Goal: Communication & Community: Answer question/provide support

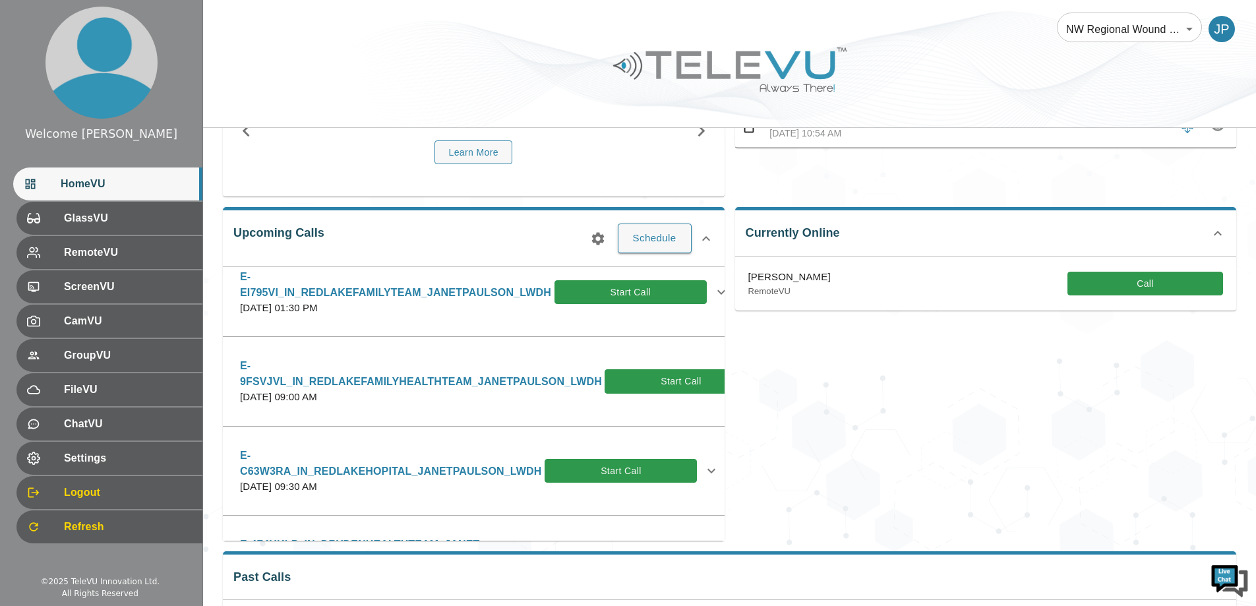
scroll to position [264, 0]
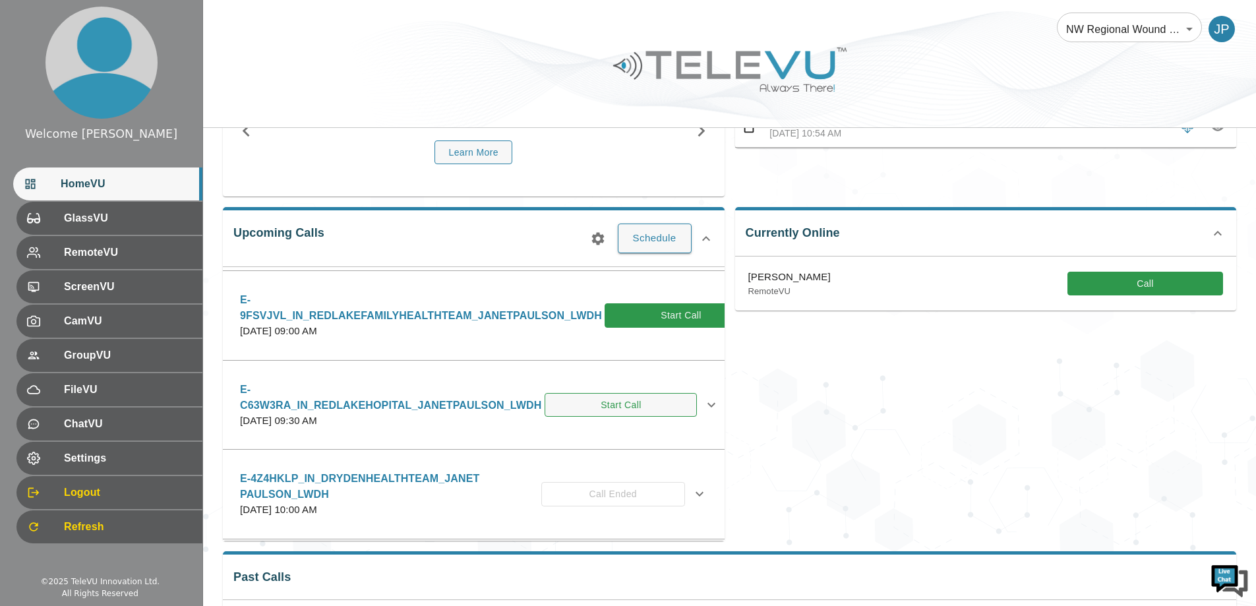
click at [609, 398] on button "Start Call" at bounding box center [621, 405] width 152 height 24
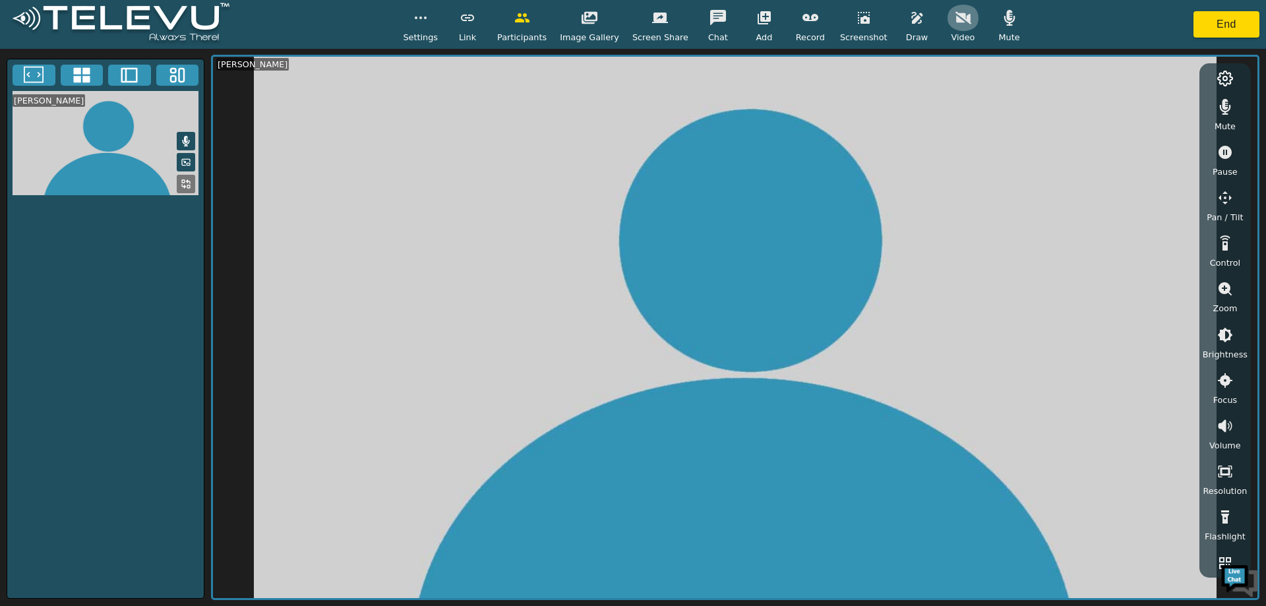
click at [947, 18] on button "button" at bounding box center [963, 18] width 33 height 26
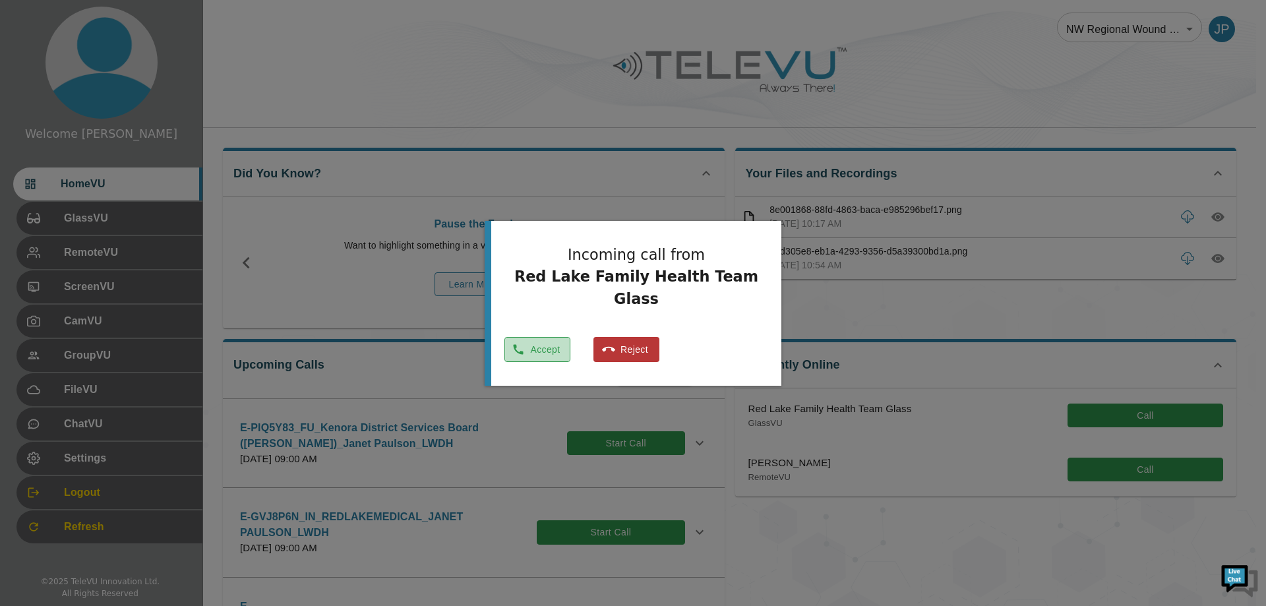
click at [543, 343] on button "Accept" at bounding box center [537, 350] width 66 height 26
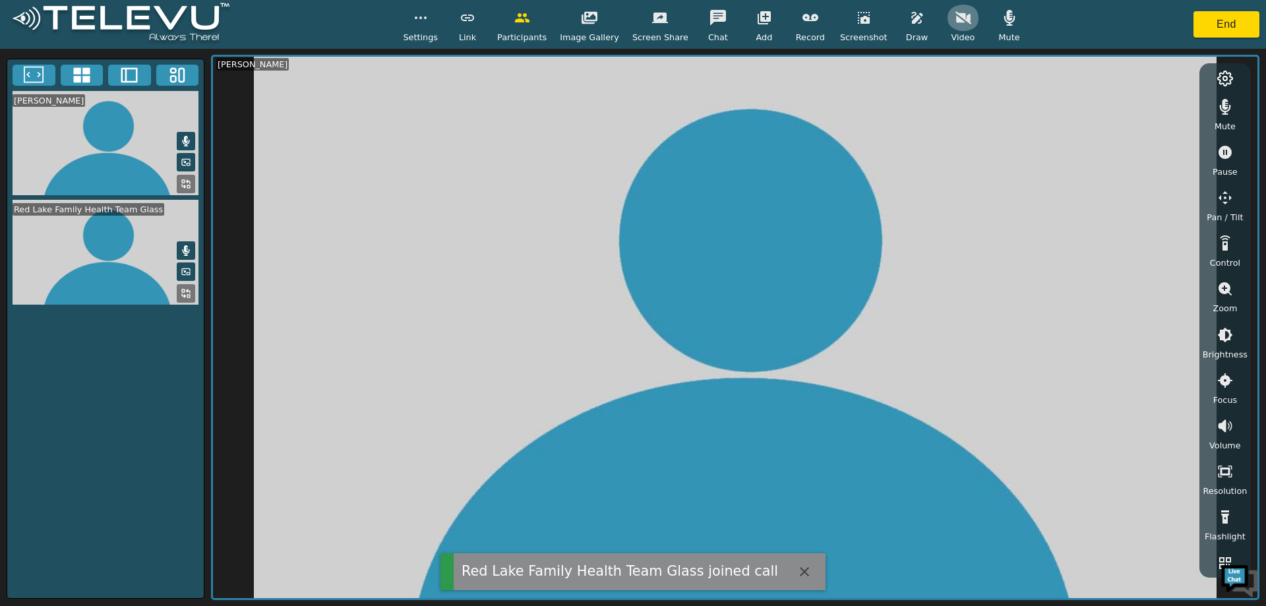
click at [947, 29] on button "button" at bounding box center [963, 18] width 33 height 26
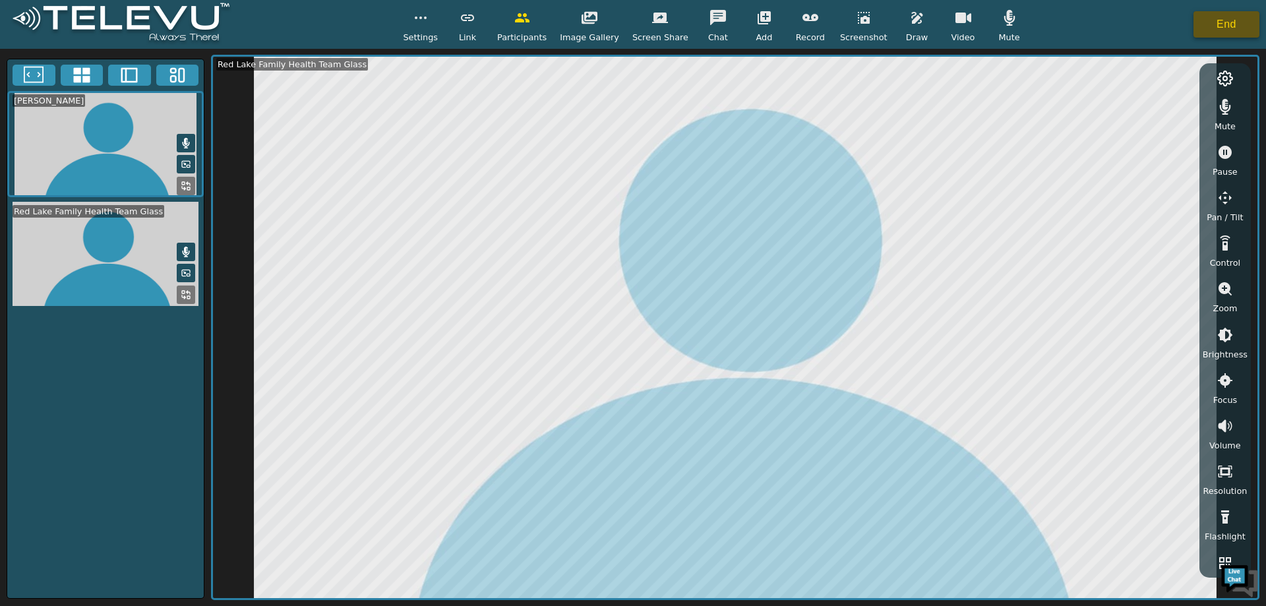
click at [1219, 32] on button "End" at bounding box center [1227, 24] width 66 height 26
